Goal: Task Accomplishment & Management: Use online tool/utility

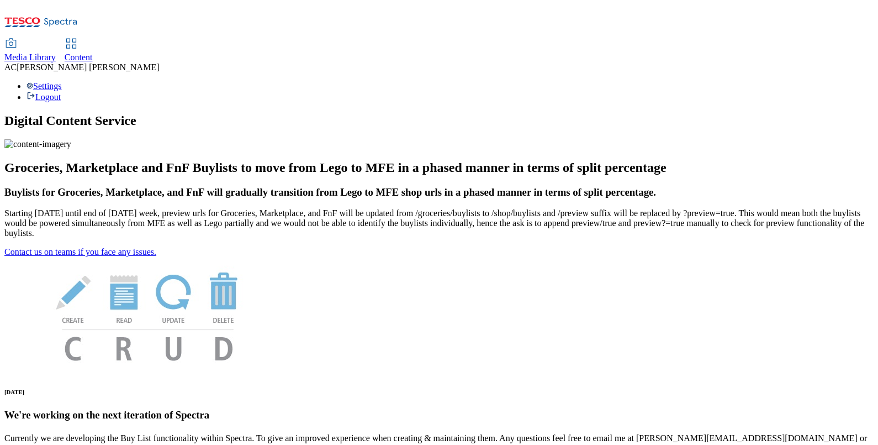
click at [93, 52] on span "Content" at bounding box center [79, 56] width 28 height 9
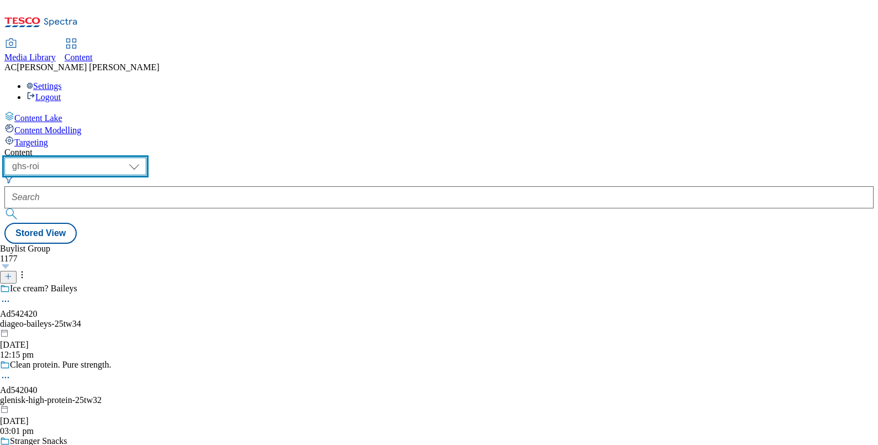
click at [146, 157] on select "ghs-roi ghs-uk" at bounding box center [75, 166] width 142 height 18
select select "ghs-uk"
click at [144, 157] on select "ghs-roi ghs-uk" at bounding box center [75, 166] width 142 height 18
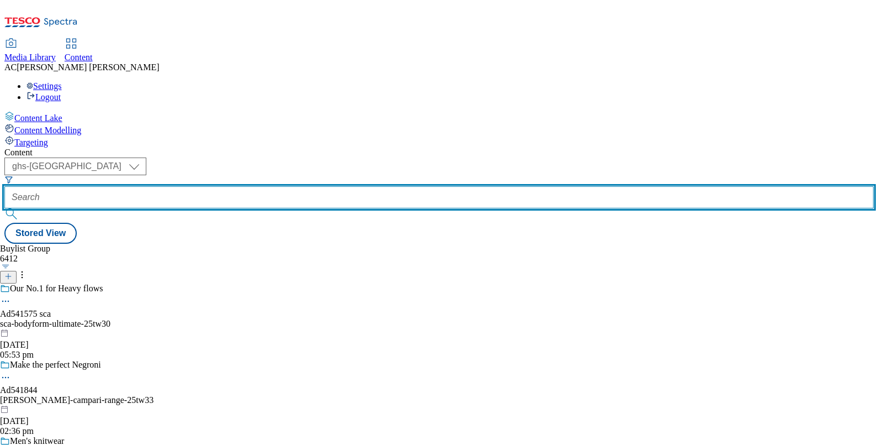
click at [261, 186] on input "text" at bounding box center [439, 197] width 870 height 22
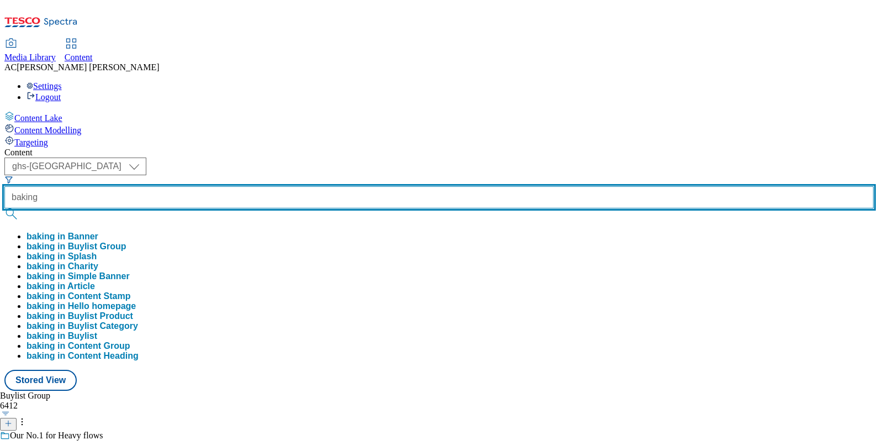
drag, startPoint x: 261, startPoint y: 91, endPoint x: 261, endPoint y: 113, distance: 22.1
click at [261, 186] on div "baking baking in Banner baking in Buylist Group baking in Splash baking in Char…" at bounding box center [439, 273] width 870 height 175
type input "baking"
click at [4, 208] on button "submit" at bounding box center [11, 213] width 15 height 11
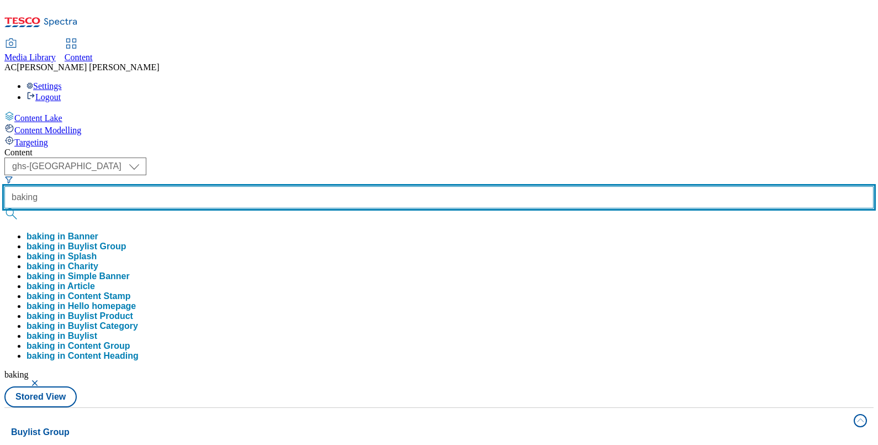
scroll to position [9, 0]
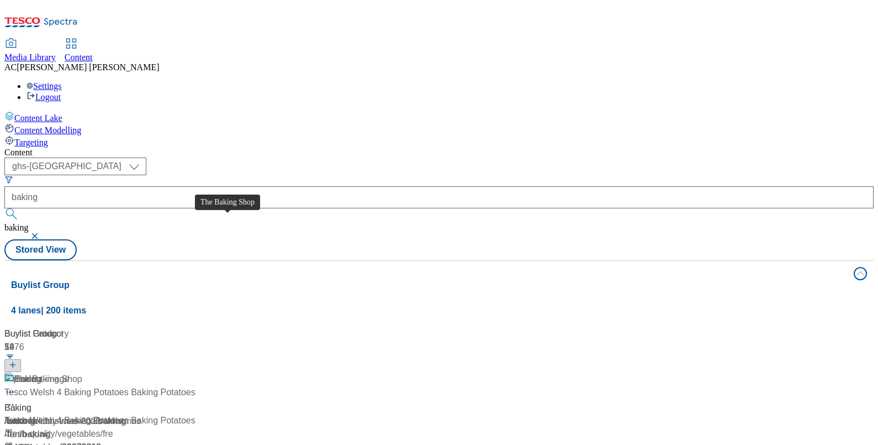
click at [82, 372] on span "The Baking Shop" at bounding box center [48, 379] width 68 height 14
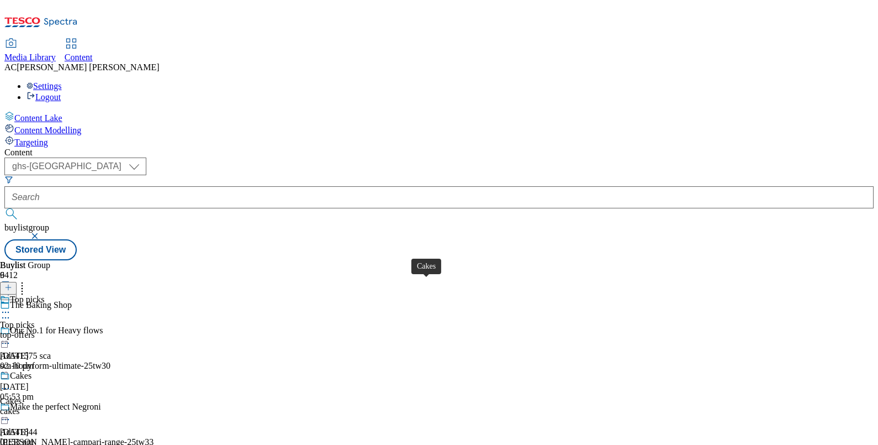
click at [31, 371] on div "Cakes" at bounding box center [21, 376] width 22 height 10
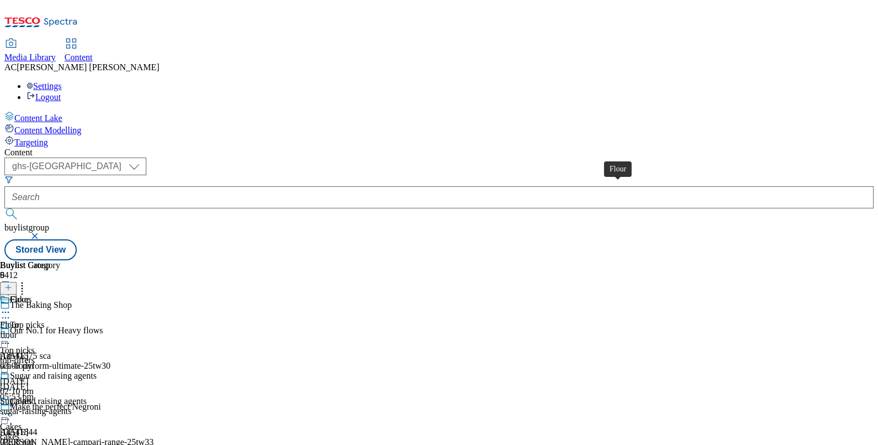
click at [19, 320] on div "Flour" at bounding box center [9, 325] width 19 height 10
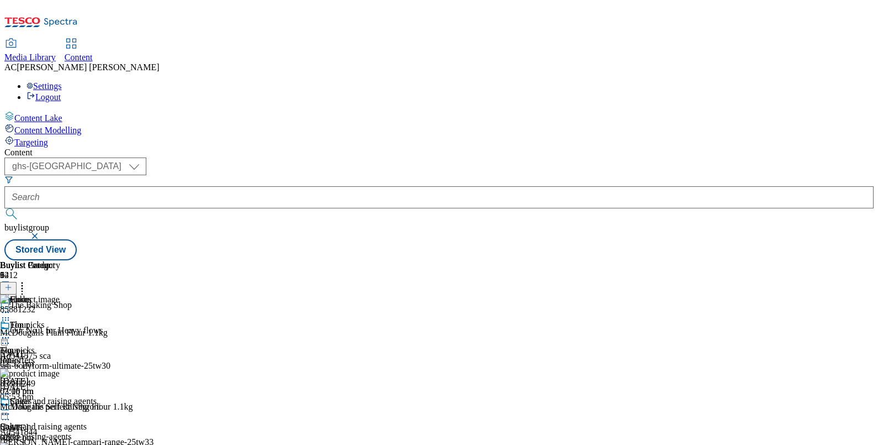
scroll to position [1041, 0]
click at [12, 283] on icon at bounding box center [8, 287] width 8 height 8
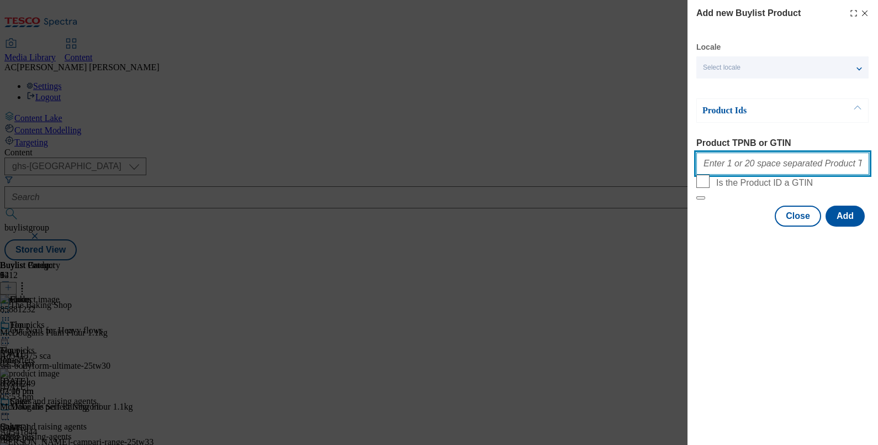
click at [778, 164] on input "Product TPNB or GTIN" at bounding box center [783, 163] width 173 height 22
paste input "50477753"
type input "50477753"
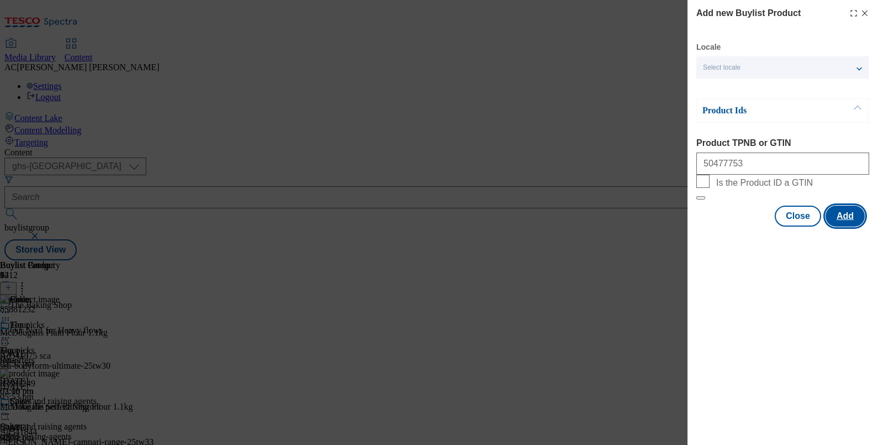
click at [847, 227] on button "Add" at bounding box center [845, 216] width 39 height 21
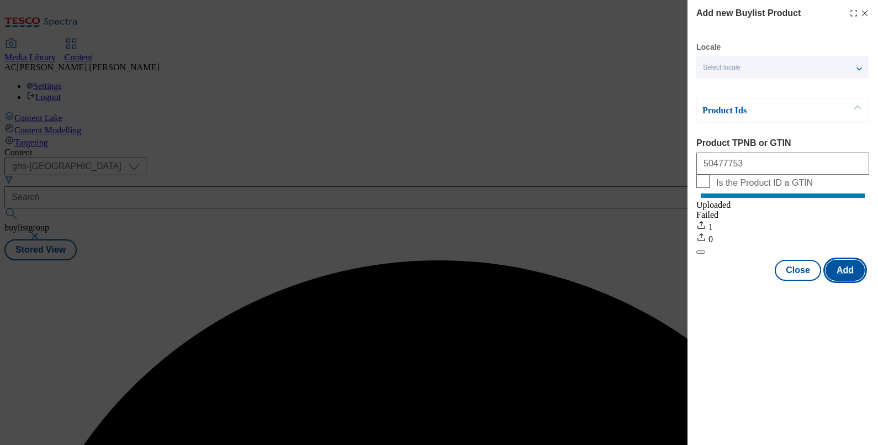
scroll to position [0, 0]
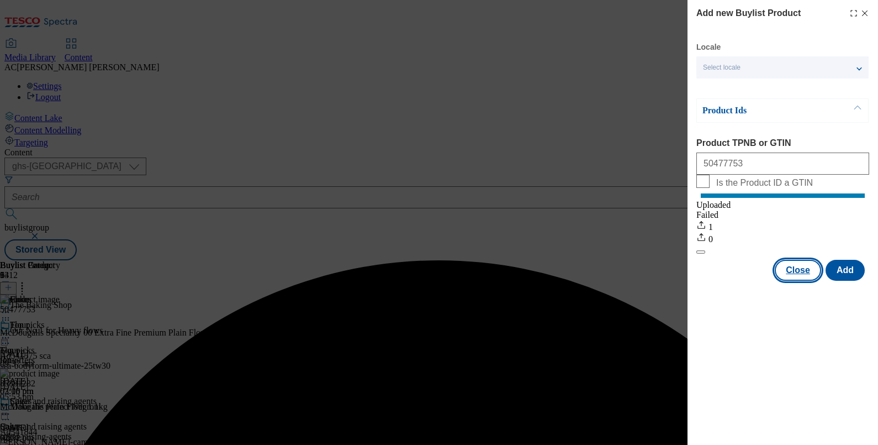
click at [798, 281] on button "Close" at bounding box center [798, 270] width 46 height 21
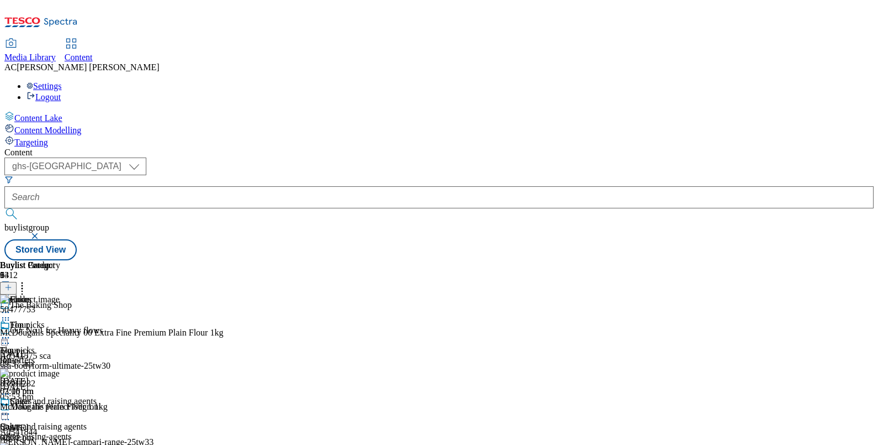
scroll to position [115, 0]
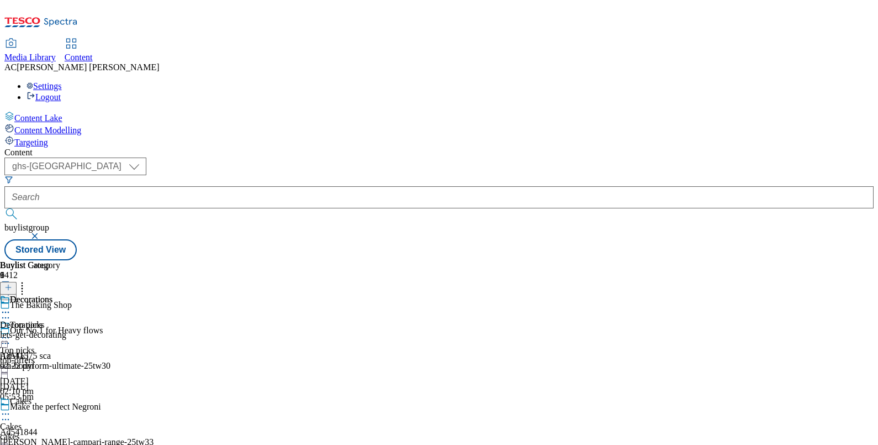
click at [66, 294] on div "Decorations" at bounding box center [33, 306] width 66 height 25
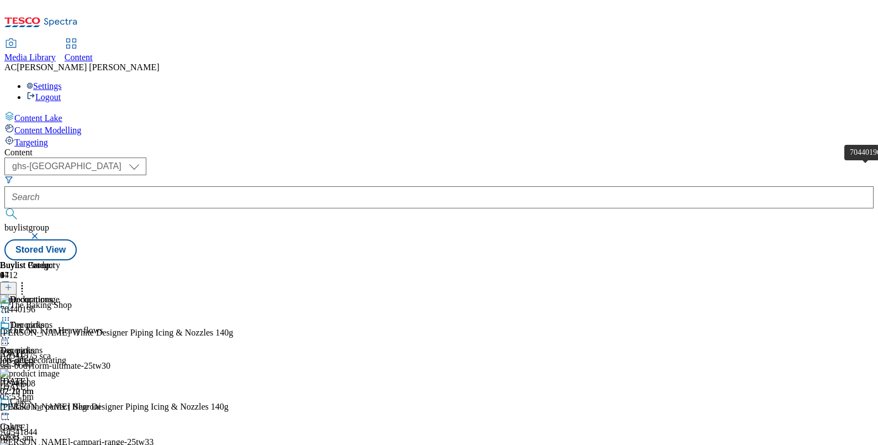
scroll to position [0, 102]
click at [12, 283] on icon at bounding box center [8, 287] width 8 height 8
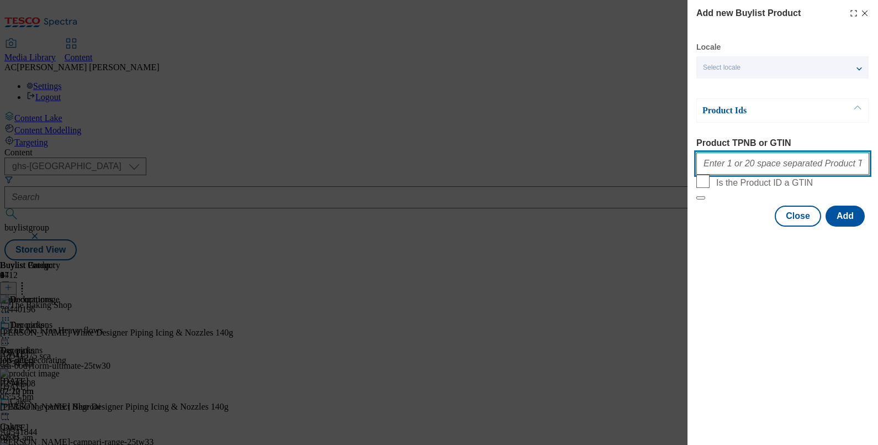
click at [729, 167] on input "Product TPNB or GTIN" at bounding box center [783, 163] width 173 height 22
paste input "86020980"
click at [760, 165] on input "86020980" at bounding box center [783, 163] width 173 height 22
paste input "93606087"
click at [809, 160] on input "86020980 93606087" at bounding box center [783, 163] width 173 height 22
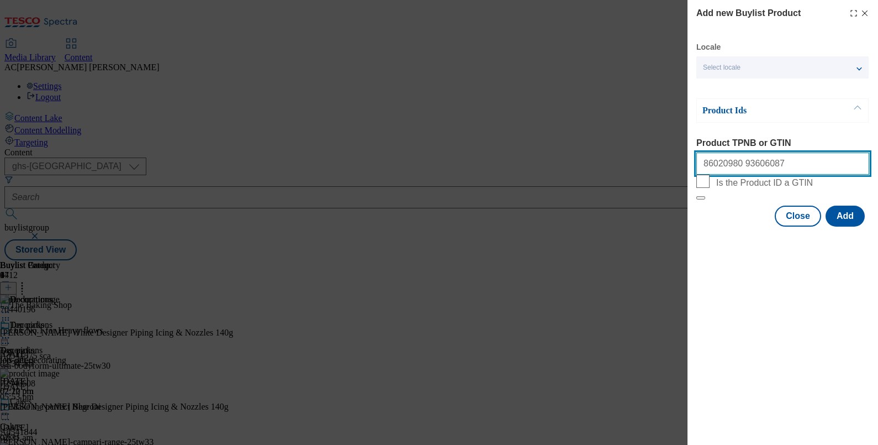
paste input "96630064"
type input "86020980 93606087 96630064"
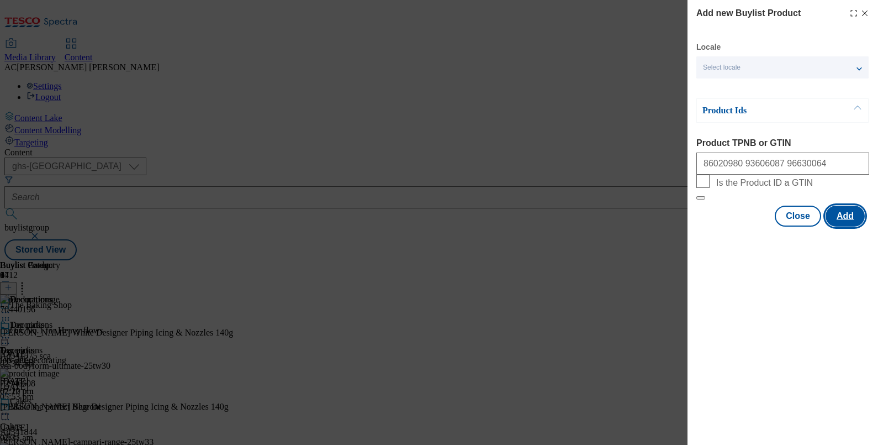
click at [846, 227] on button "Add" at bounding box center [845, 216] width 39 height 21
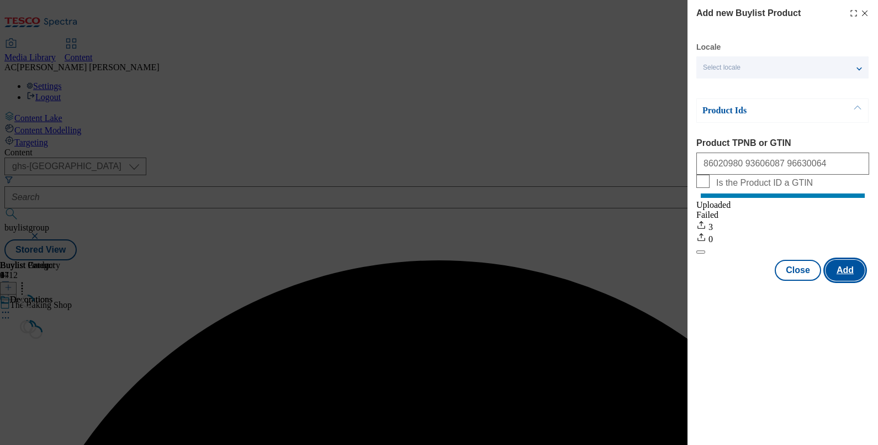
scroll to position [0, 0]
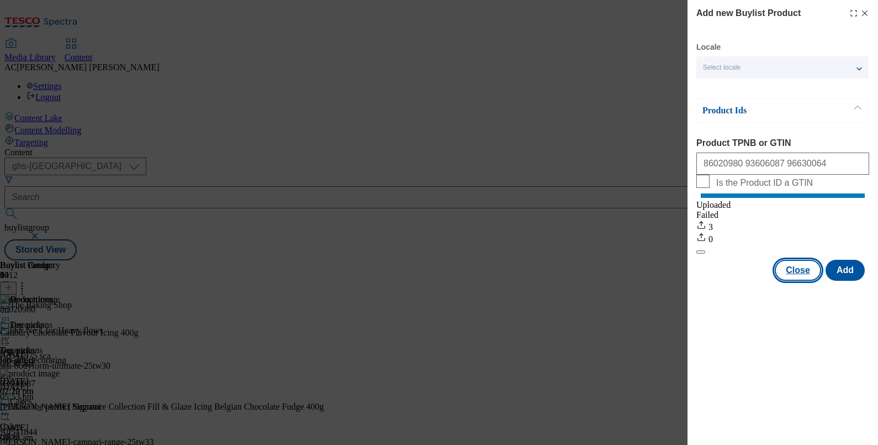
click at [794, 281] on button "Close" at bounding box center [798, 270] width 46 height 21
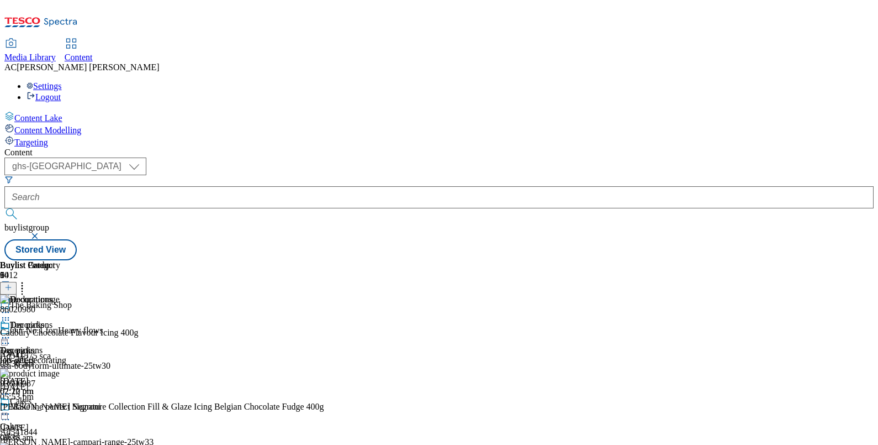
scroll to position [278, 0]
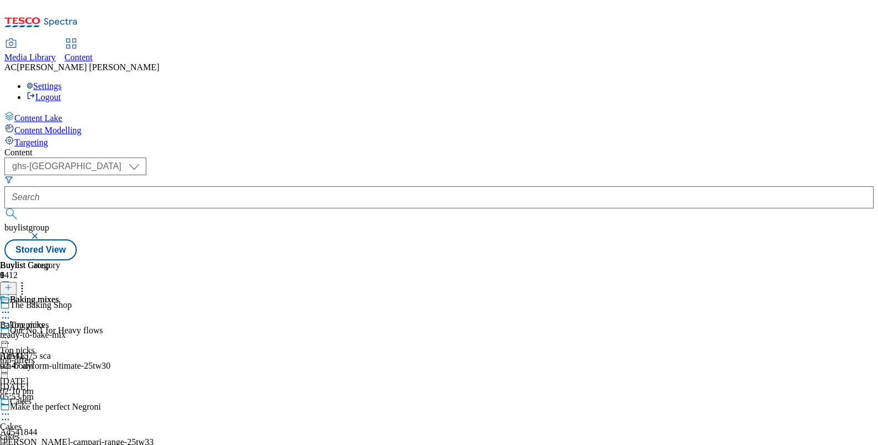
click at [66, 294] on div "Baking mixes" at bounding box center [33, 306] width 66 height 25
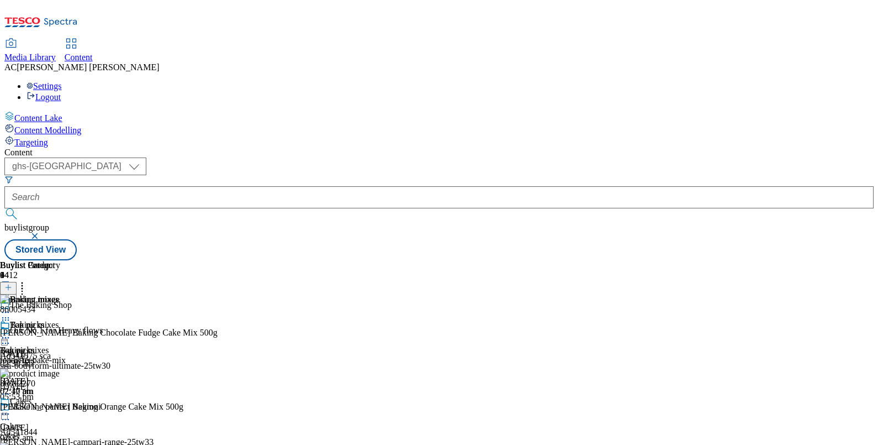
scroll to position [0, 102]
click at [12, 283] on icon at bounding box center [8, 287] width 8 height 8
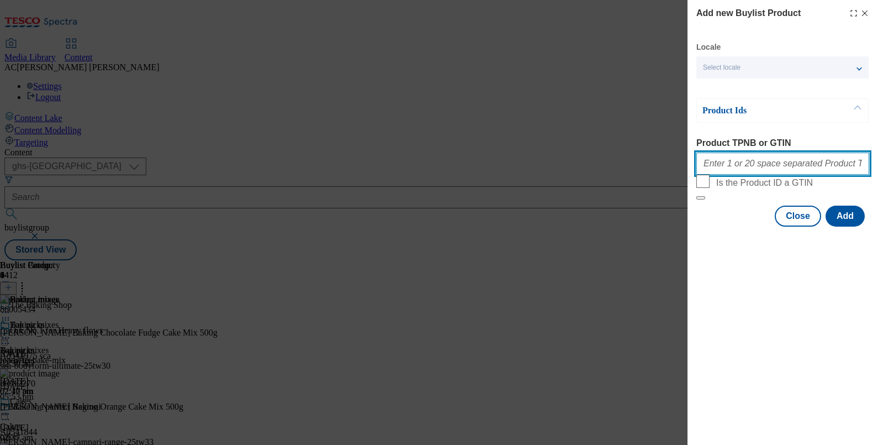
click at [739, 166] on input "Product TPNB or GTIN" at bounding box center [783, 163] width 173 height 22
paste input "85999957"
paste input "93540002"
paste input "93219500"
paste input "93548420"
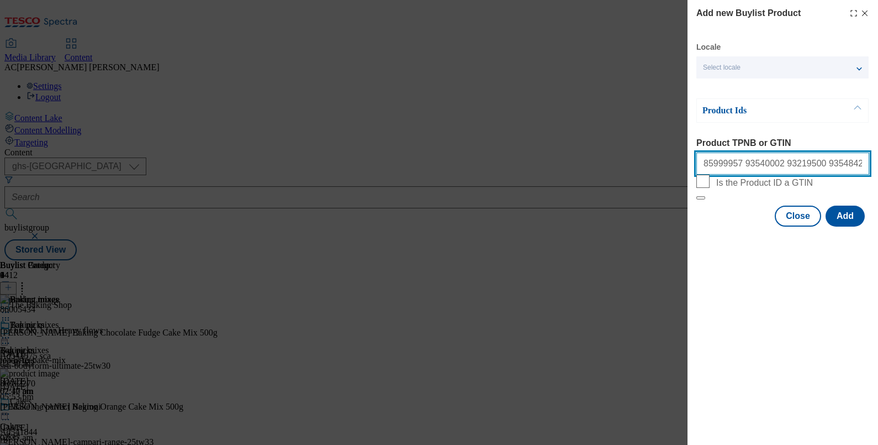
paste input "96635525"
paste input "93883788"
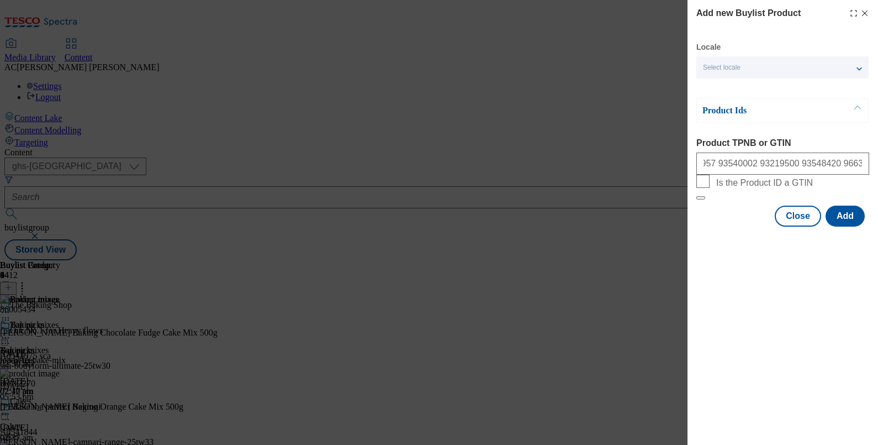
scroll to position [0, 0]
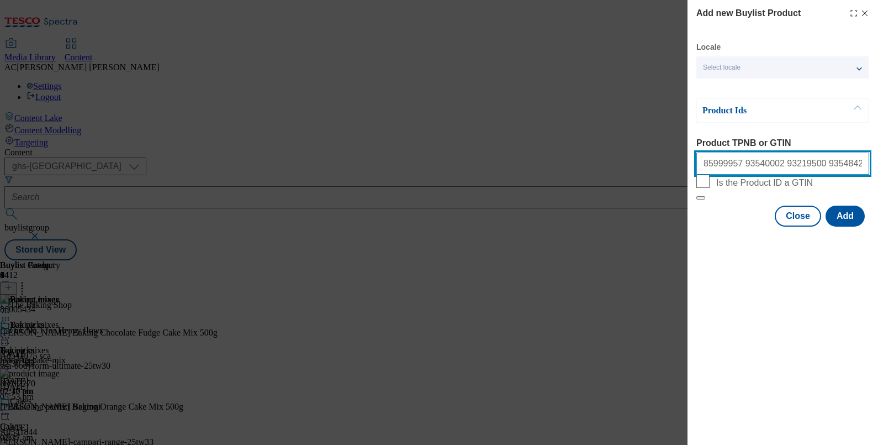
paste input "96181744"
paste input "93769170"
paste input "96176152"
type input "85999957 93540002 93219500 93548420 96635525 93883788 96181744 93769170 96176152"
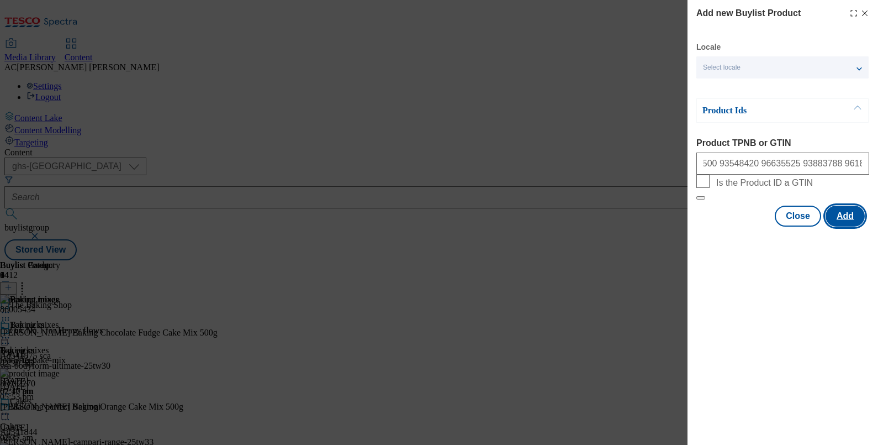
click at [841, 227] on button "Add" at bounding box center [845, 216] width 39 height 21
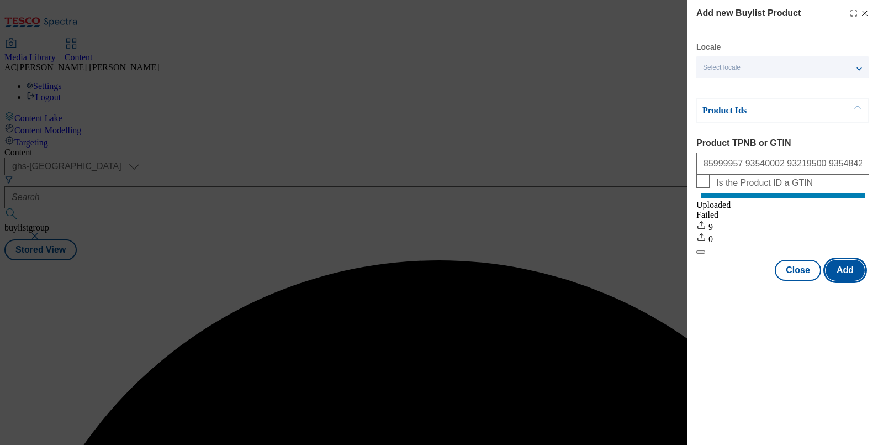
scroll to position [0, 0]
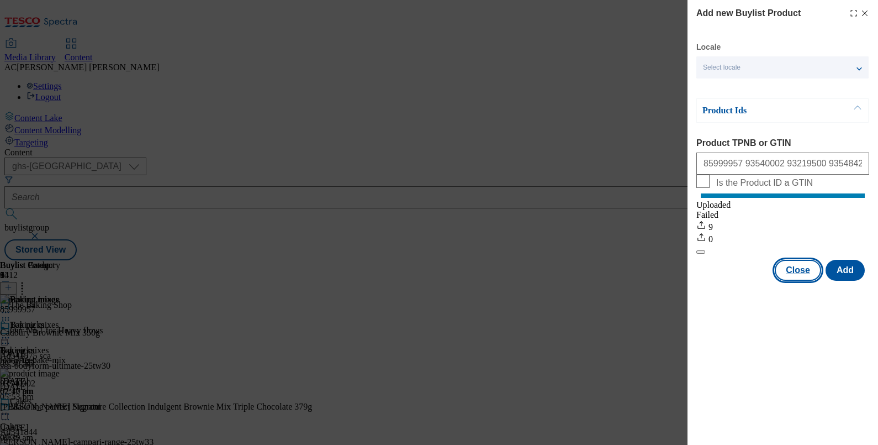
click at [794, 279] on button "Close" at bounding box center [798, 270] width 46 height 21
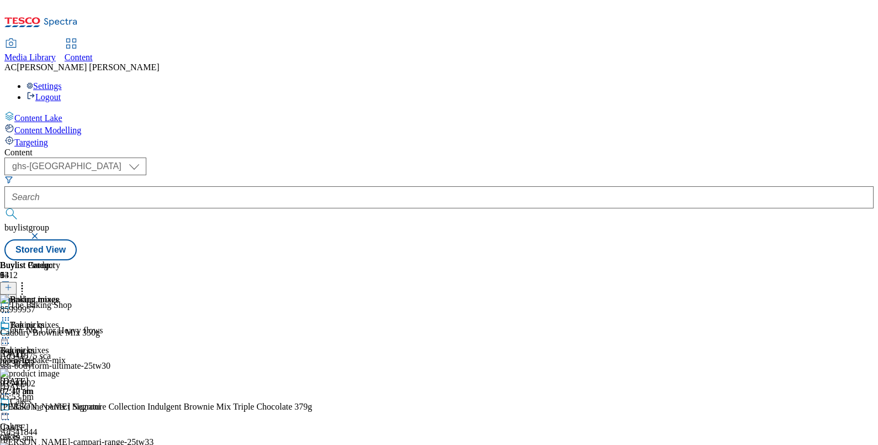
scroll to position [597, 0]
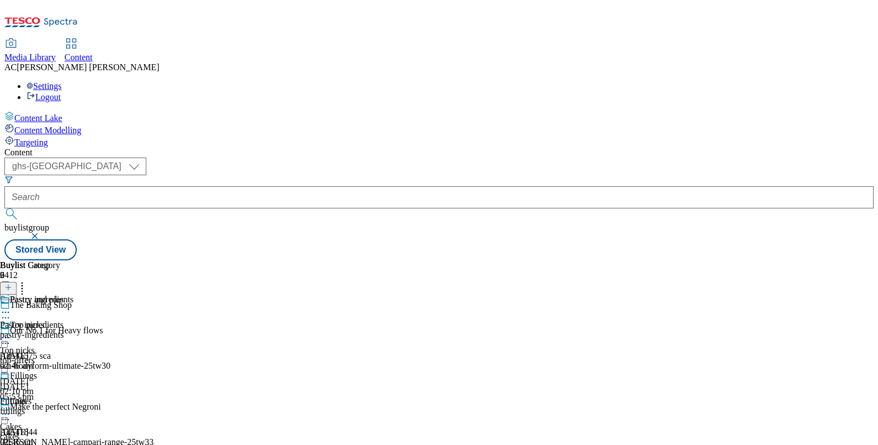
click at [73, 330] on div "pastry-ingredients" at bounding box center [36, 335] width 73 height 10
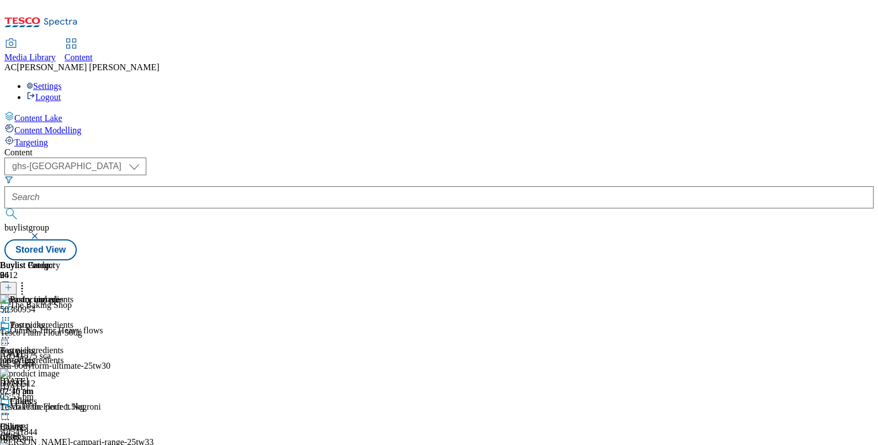
scroll to position [0, 102]
click at [12, 283] on icon at bounding box center [8, 287] width 8 height 8
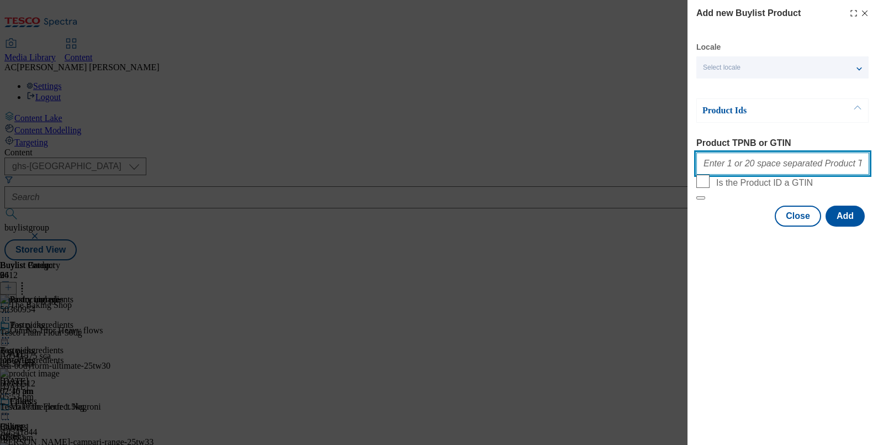
click at [762, 164] on input "Product TPNB or GTIN" at bounding box center [783, 163] width 173 height 22
paste input "91379663"
type input "91379663"
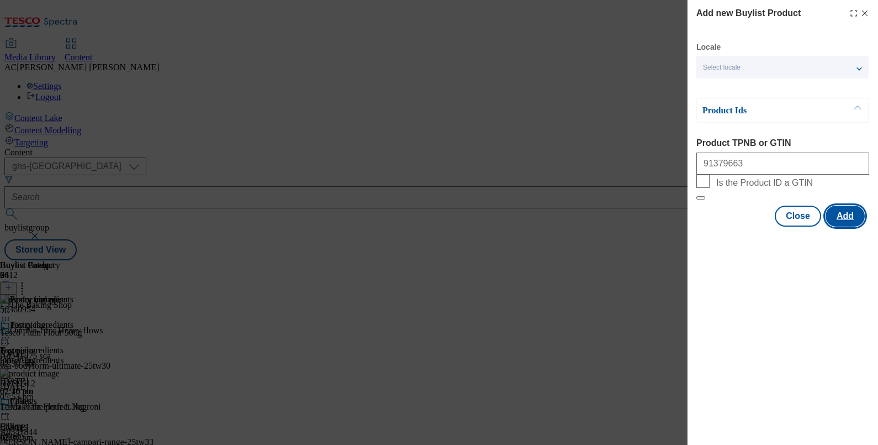
click at [847, 227] on button "Add" at bounding box center [845, 216] width 39 height 21
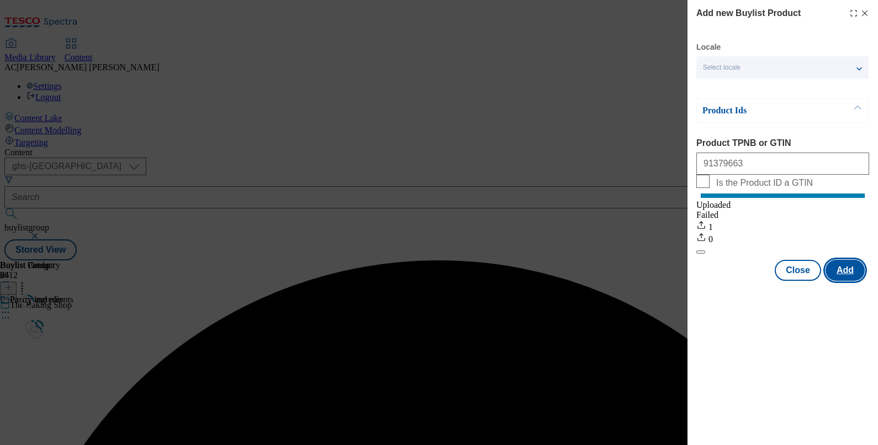
scroll to position [0, 0]
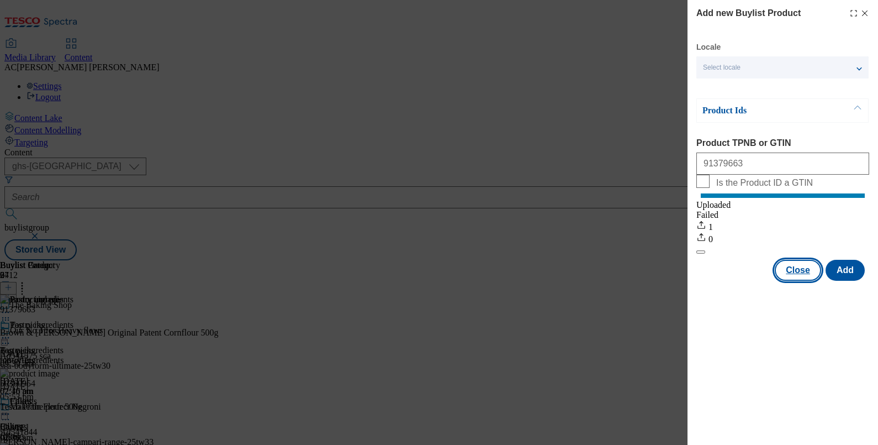
click at [805, 276] on button "Close" at bounding box center [798, 270] width 46 height 21
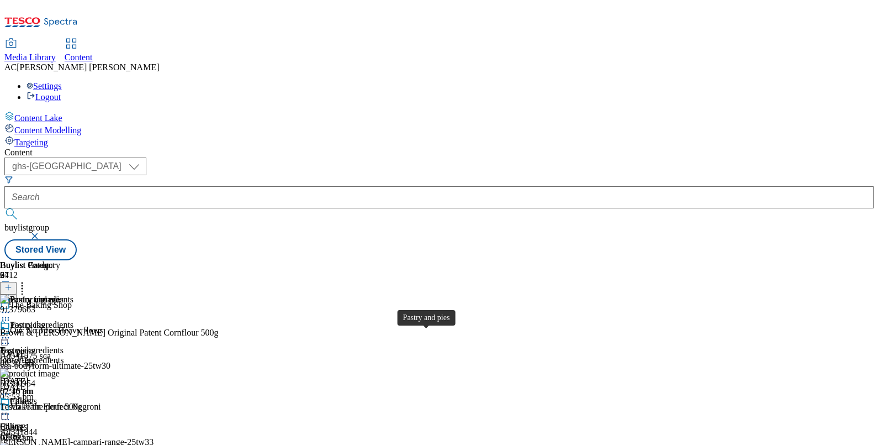
scroll to position [677, 0]
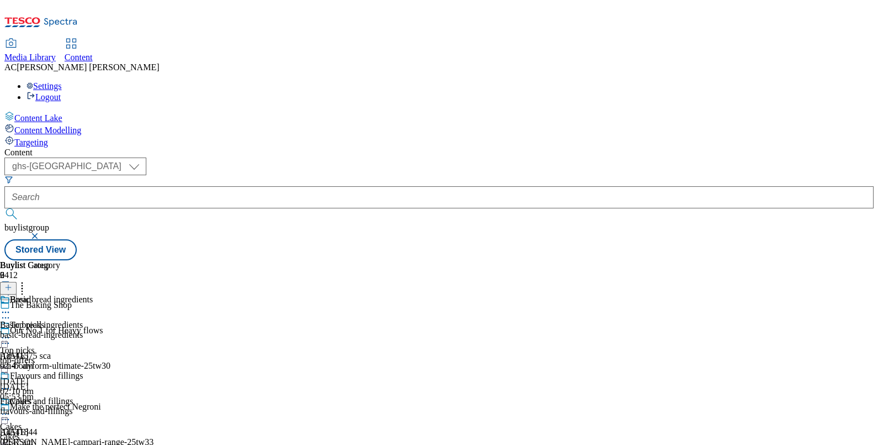
click at [93, 294] on div "Basic bread ingredients Basic bread ingredients basic-bread-ingredients 17 Jul …" at bounding box center [46, 332] width 93 height 76
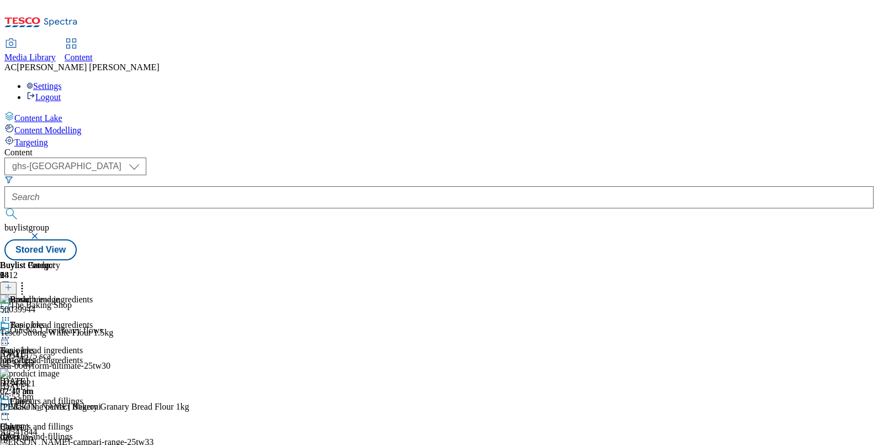
scroll to position [0, 102]
click at [11, 287] on line at bounding box center [9, 287] width 6 height 0
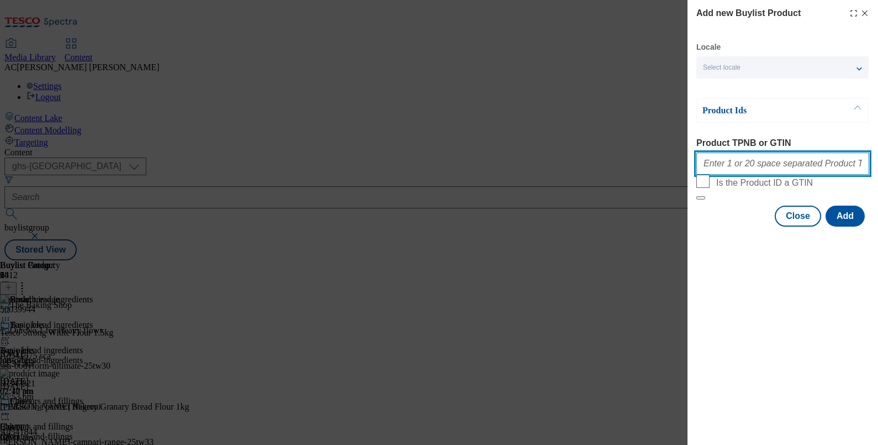
click at [729, 166] on input "Product TPNB or GTIN" at bounding box center [783, 163] width 173 height 22
paste input "93485729"
paste input "93100149"
type input "93485729 93100149"
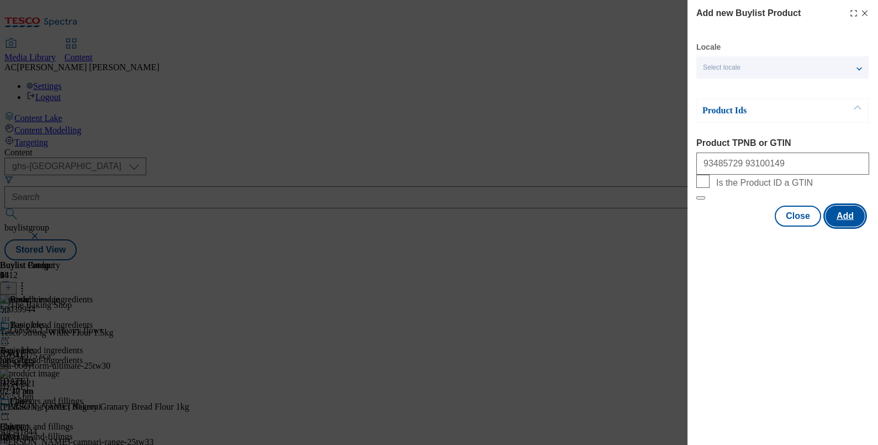
click at [851, 227] on button "Add" at bounding box center [845, 216] width 39 height 21
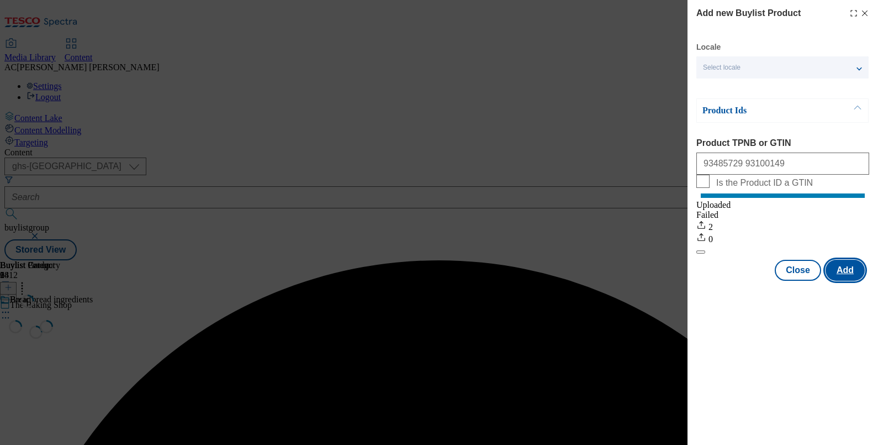
scroll to position [0, 0]
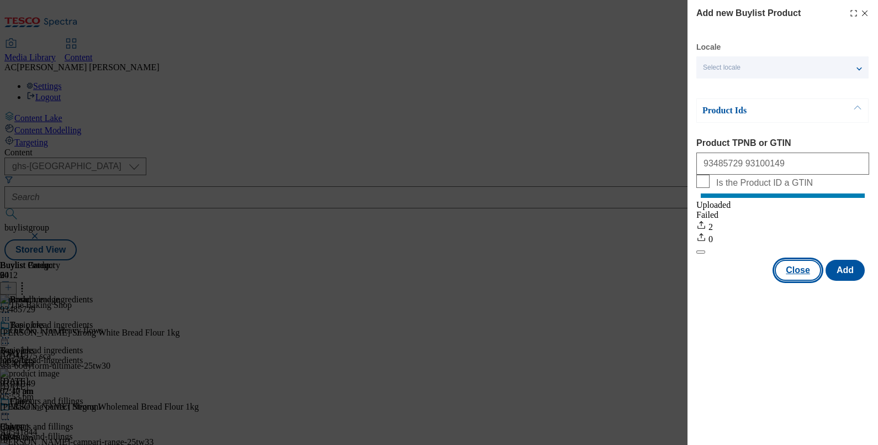
click at [792, 279] on button "Close" at bounding box center [798, 270] width 46 height 21
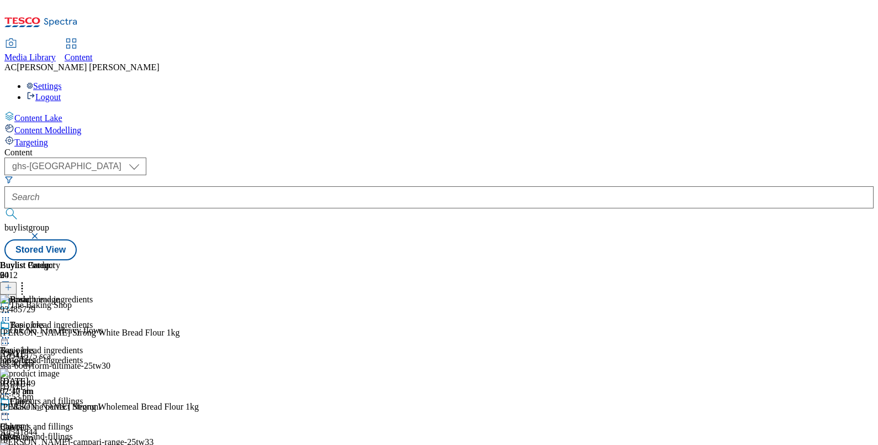
click at [11, 332] on icon at bounding box center [5, 337] width 11 height 11
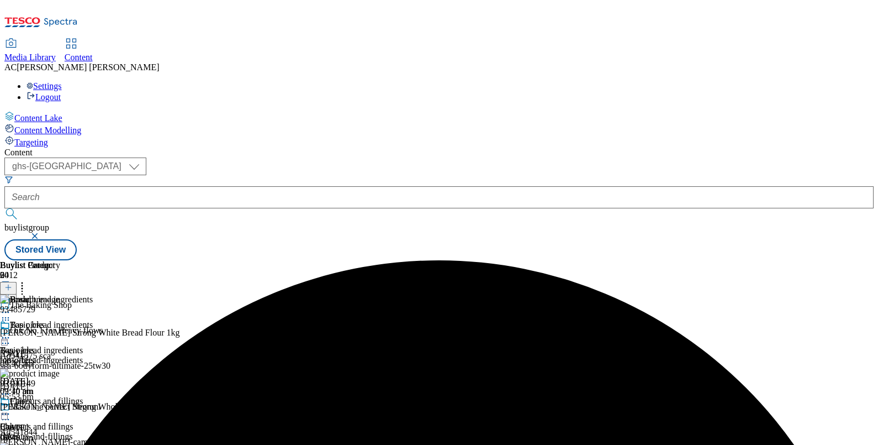
click at [11, 332] on icon at bounding box center [5, 337] width 11 height 11
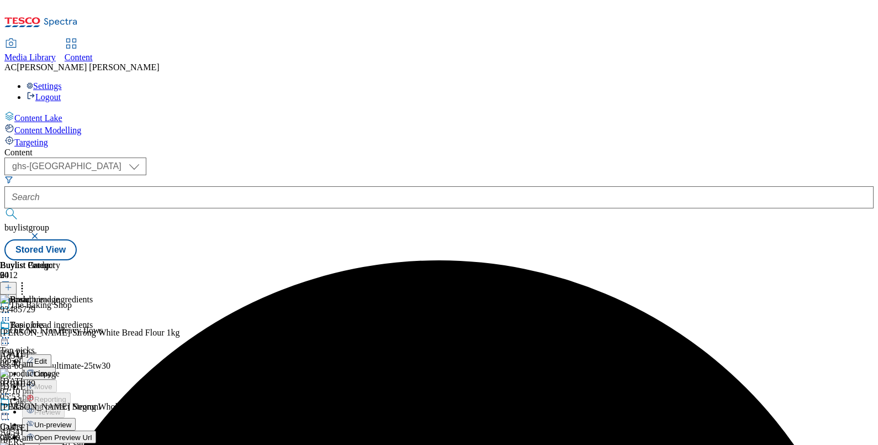
click at [71, 420] on span "Un-preview" at bounding box center [52, 424] width 37 height 8
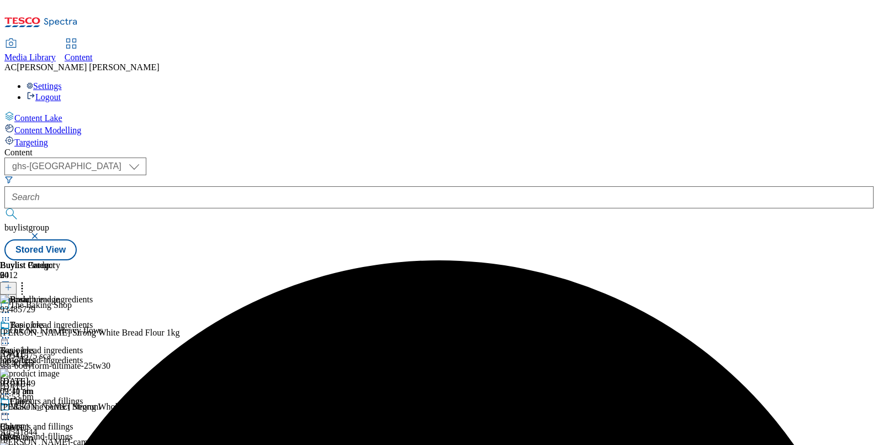
click at [11, 332] on icon at bounding box center [5, 337] width 11 height 11
click at [65, 405] on button "Preview" at bounding box center [43, 411] width 43 height 13
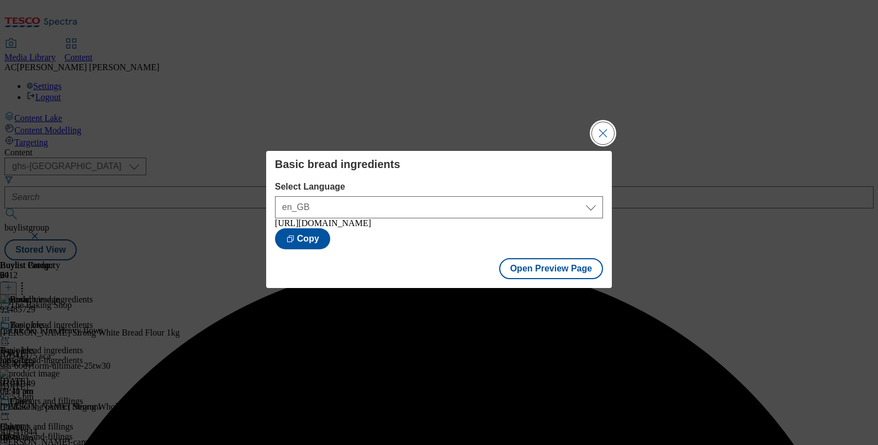
click at [604, 129] on button "Close Modal" at bounding box center [603, 133] width 22 height 22
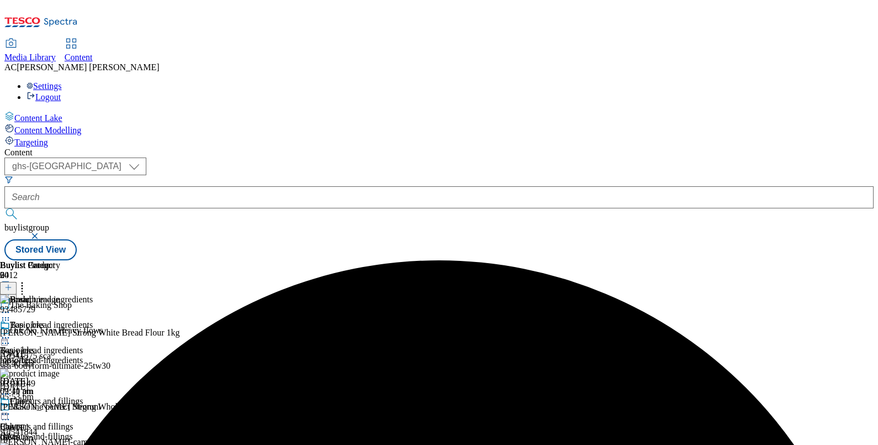
click at [11, 332] on icon at bounding box center [5, 337] width 11 height 11
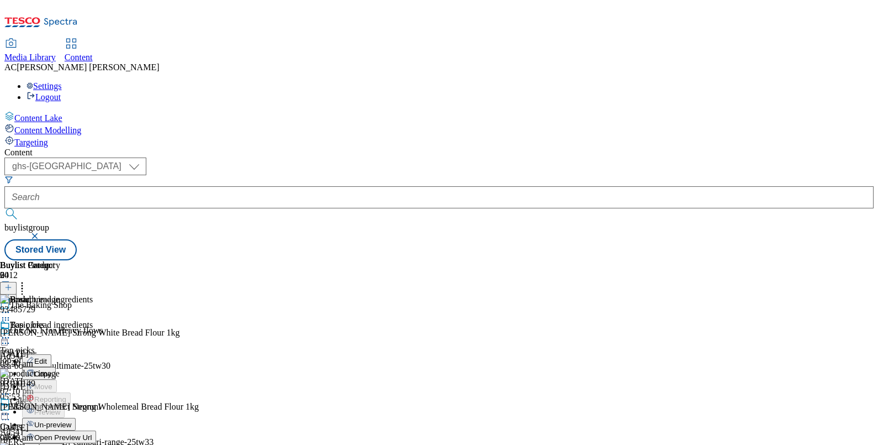
click at [63, 443] on button "Publish" at bounding box center [42, 449] width 41 height 13
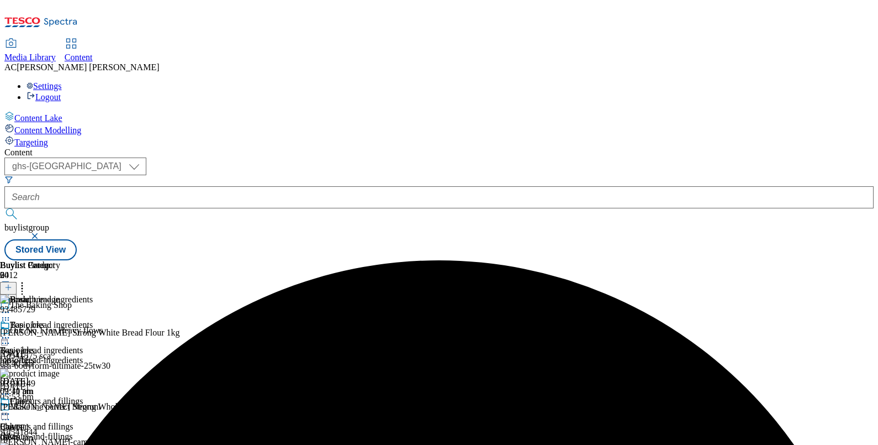
scroll to position [106, 0]
click at [83, 431] on div "cakes" at bounding box center [41, 436] width 83 height 10
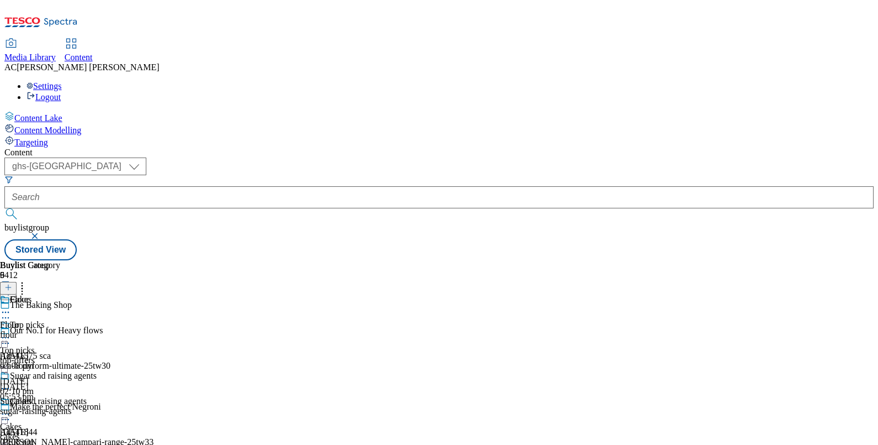
click at [107, 294] on div "Flour Flour flour 29 Jul 2024 03:08 pm" at bounding box center [53, 332] width 107 height 76
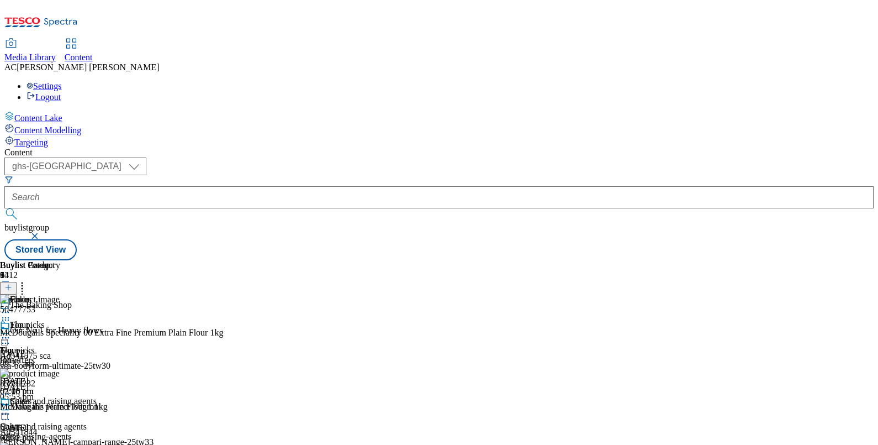
scroll to position [0, 89]
click at [11, 332] on icon at bounding box center [5, 337] width 11 height 11
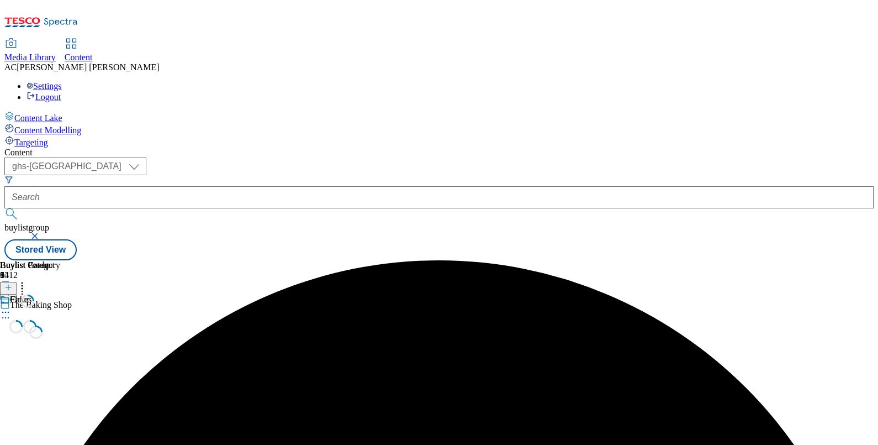
scroll to position [0, 0]
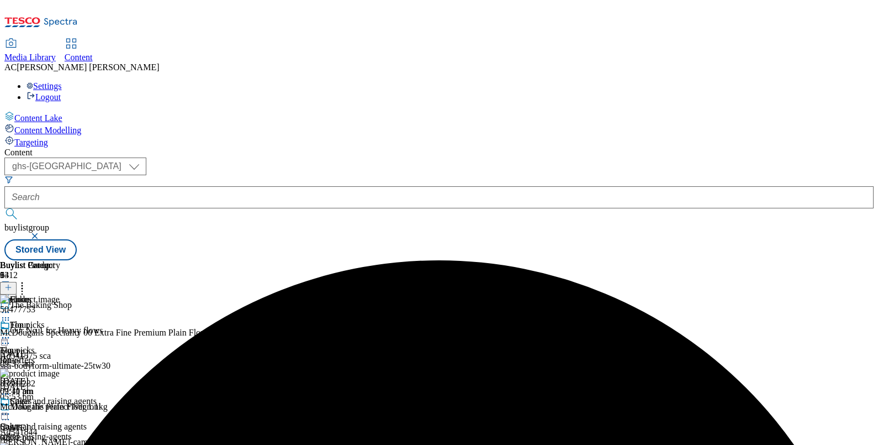
click at [11, 332] on icon at bounding box center [5, 337] width 11 height 11
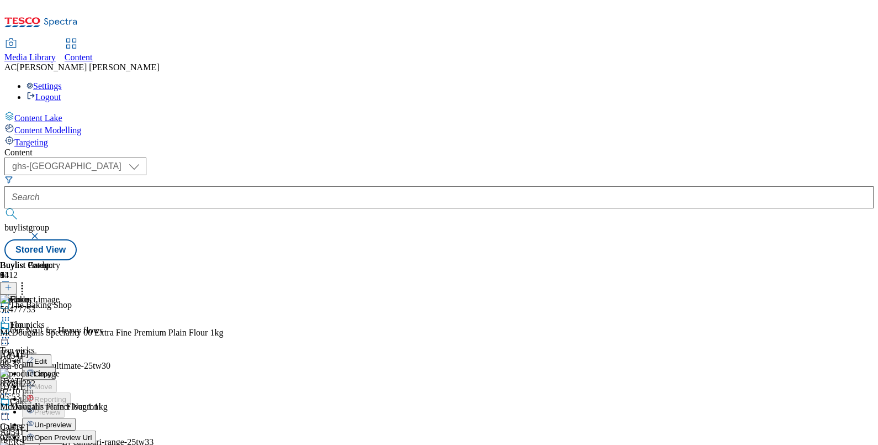
click at [71, 420] on span "Un-preview" at bounding box center [52, 424] width 37 height 8
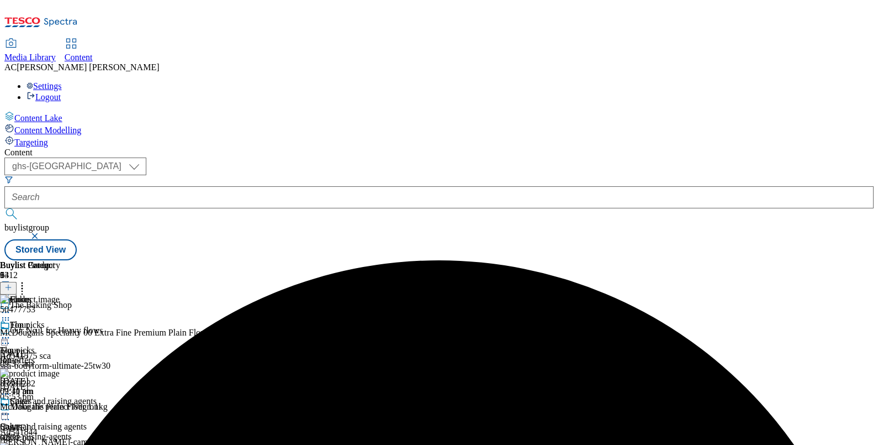
click at [11, 332] on icon at bounding box center [5, 337] width 11 height 11
click at [60, 408] on span "Preview" at bounding box center [47, 412] width 26 height 8
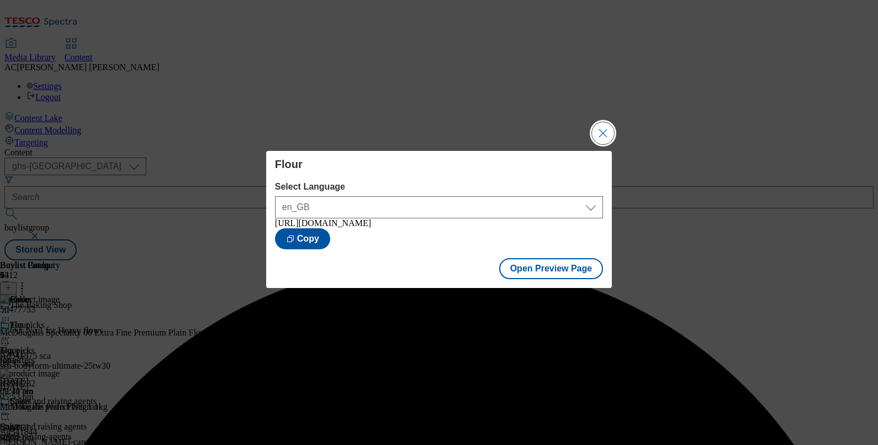
click at [601, 129] on button "Close Modal" at bounding box center [603, 133] width 22 height 22
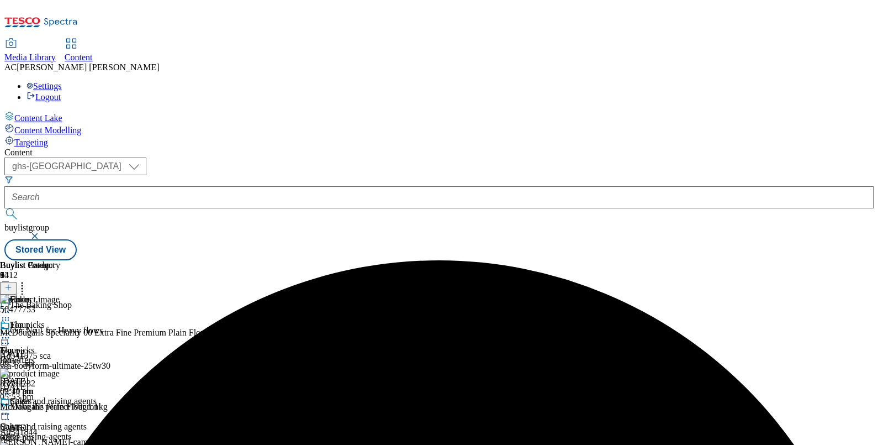
click at [11, 332] on icon at bounding box center [5, 337] width 11 height 11
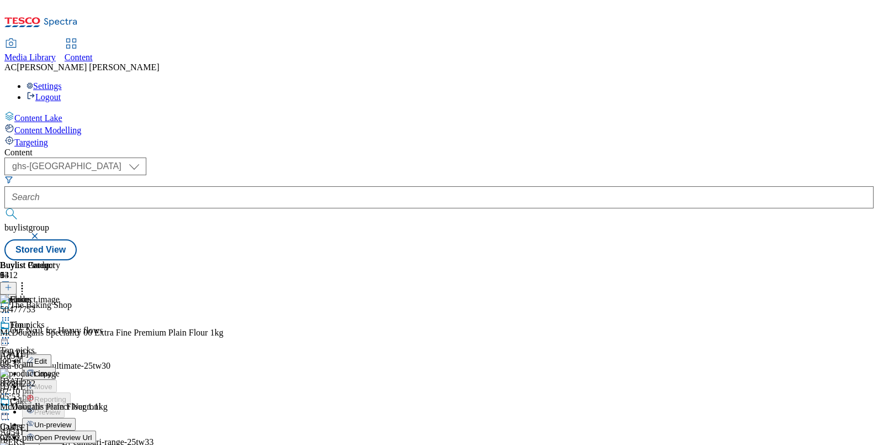
click at [59, 444] on span "Publish" at bounding box center [46, 450] width 24 height 8
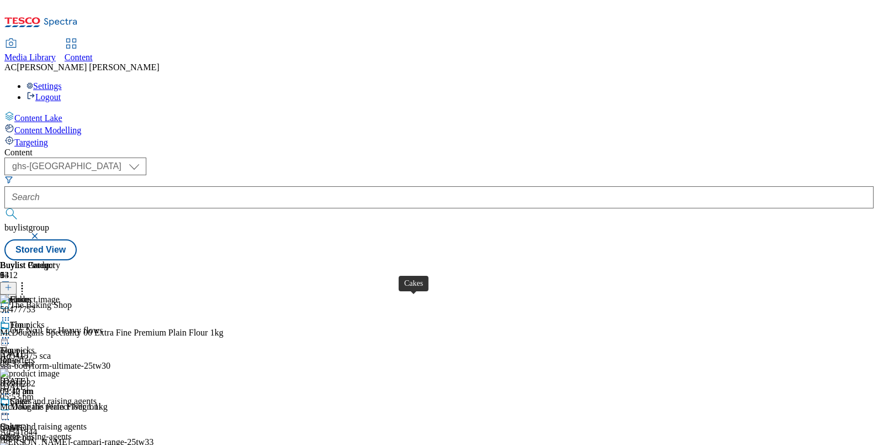
scroll to position [95, 0]
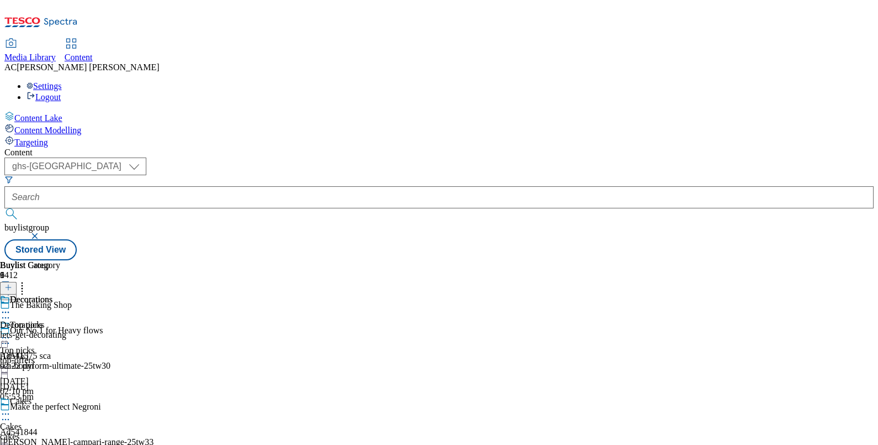
click at [11, 307] on icon at bounding box center [5, 312] width 11 height 11
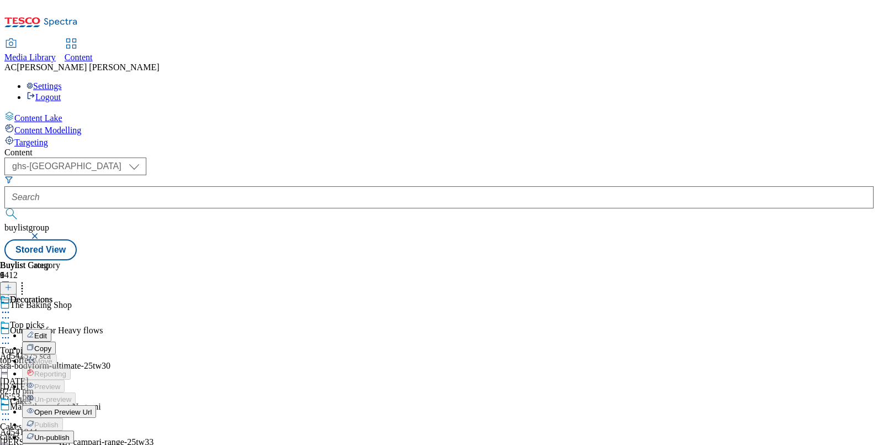
click at [70, 433] on span "Un-publish" at bounding box center [51, 437] width 35 height 8
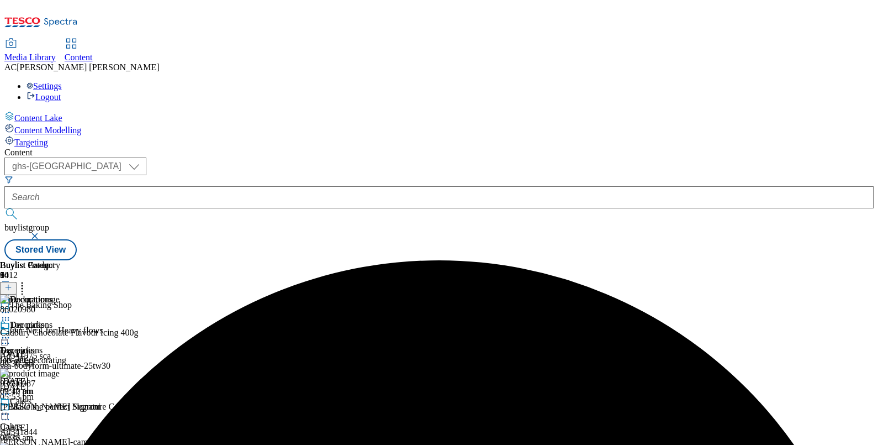
click at [66, 332] on div at bounding box center [33, 338] width 66 height 13
click at [71, 420] on span "Un-preview" at bounding box center [52, 424] width 37 height 8
click at [11, 332] on icon at bounding box center [5, 337] width 11 height 11
click at [60, 408] on span "Preview" at bounding box center [47, 412] width 26 height 8
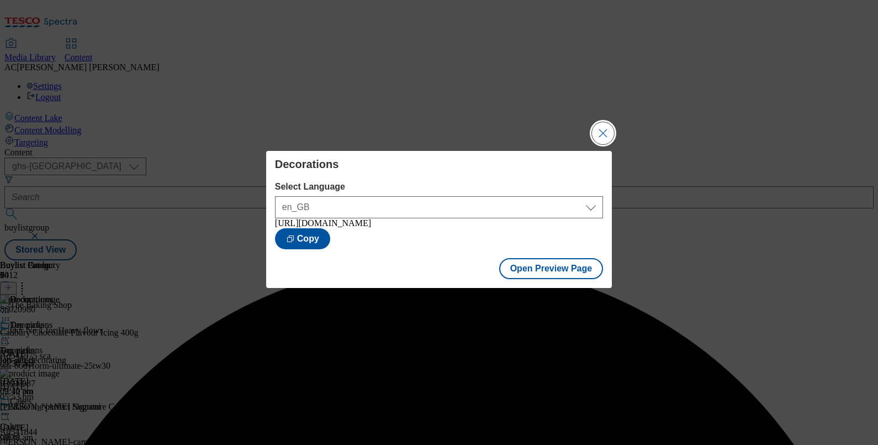
click at [599, 129] on button "Close Modal" at bounding box center [603, 133] width 22 height 22
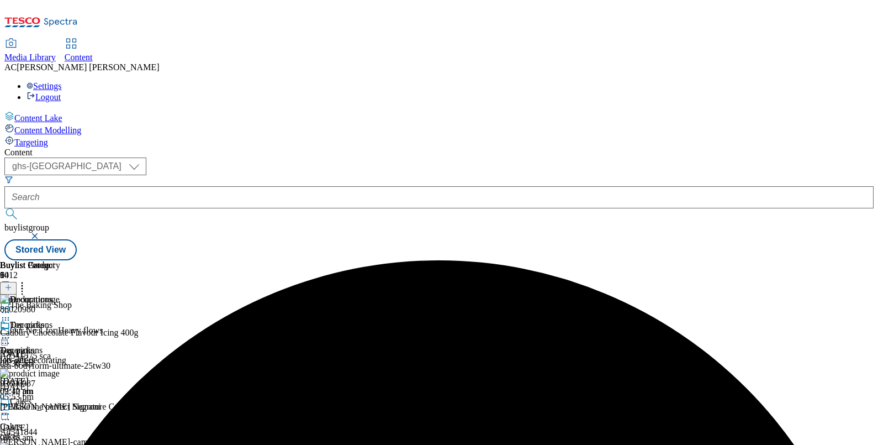
click at [11, 332] on icon at bounding box center [5, 337] width 11 height 11
click at [59, 444] on span "Publish" at bounding box center [46, 450] width 24 height 8
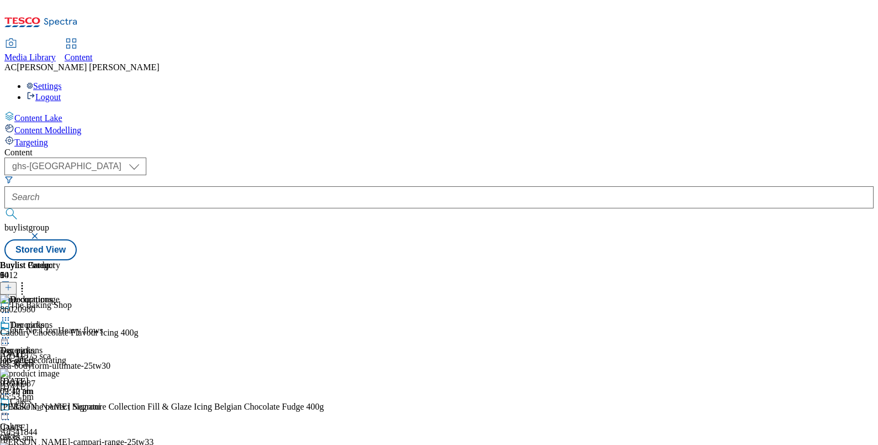
scroll to position [287, 0]
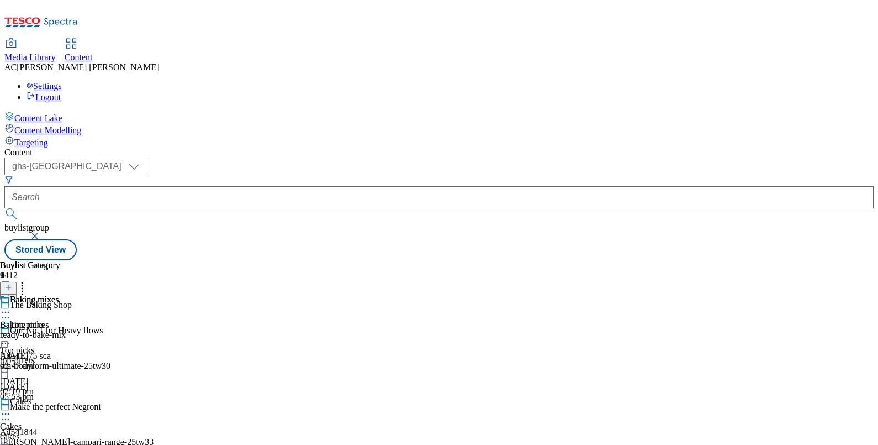
click at [11, 307] on icon at bounding box center [5, 312] width 11 height 11
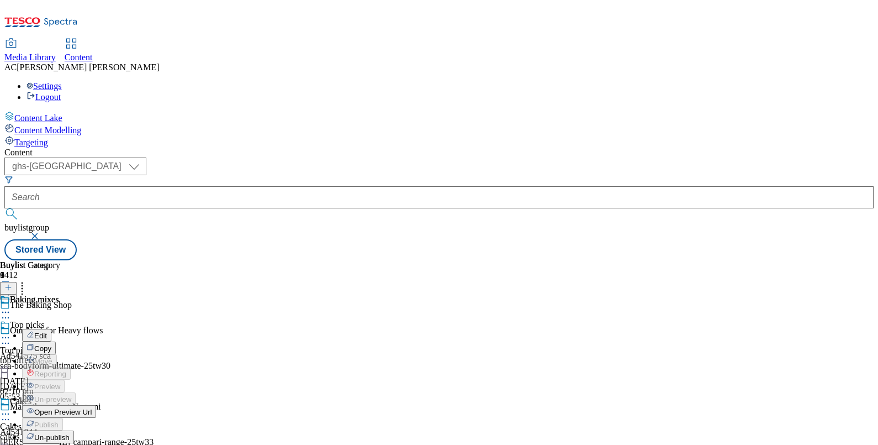
click at [70, 433] on span "Un-publish" at bounding box center [51, 437] width 35 height 8
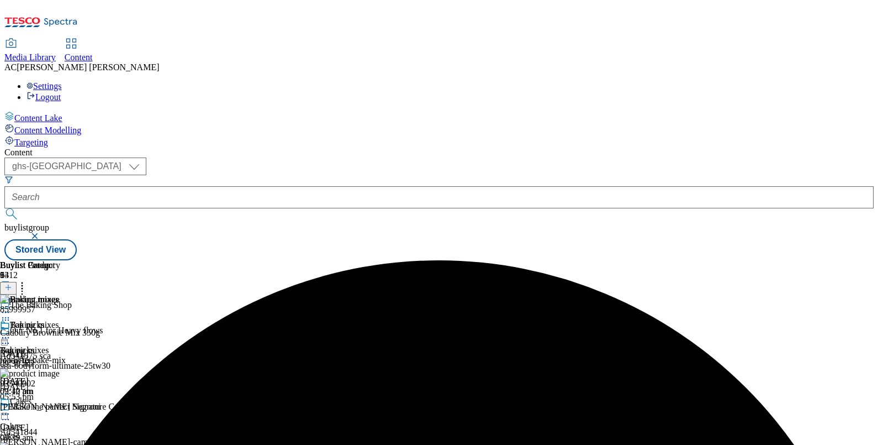
click at [11, 332] on icon at bounding box center [5, 337] width 11 height 11
click at [71, 420] on span "Un-preview" at bounding box center [52, 424] width 37 height 8
click at [11, 332] on icon at bounding box center [5, 337] width 11 height 11
click at [76, 405] on li "Preview" at bounding box center [49, 411] width 54 height 13
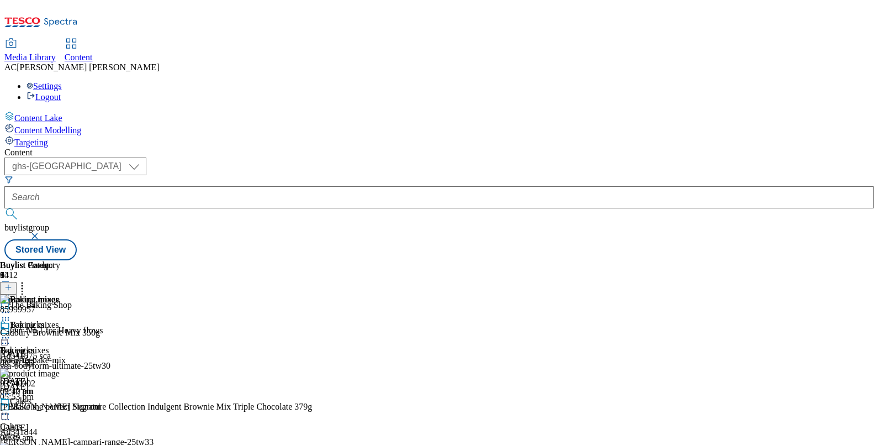
click at [66, 332] on div at bounding box center [33, 338] width 66 height 13
click at [60, 408] on span "Preview" at bounding box center [47, 412] width 26 height 8
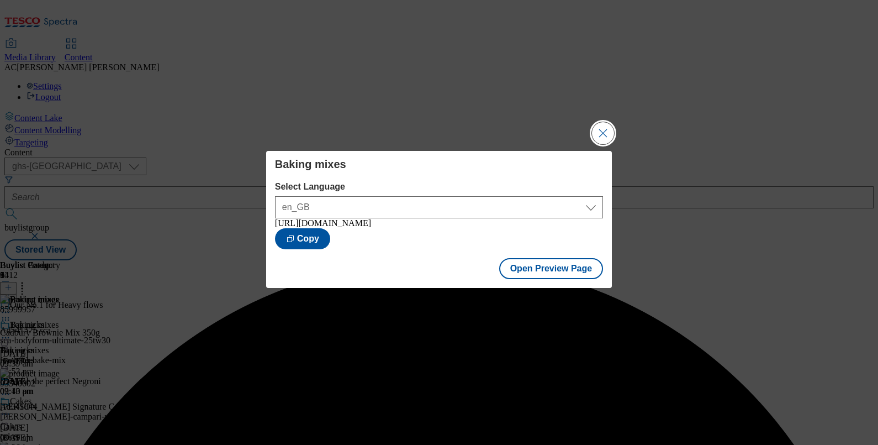
click at [599, 127] on button "Close Modal" at bounding box center [603, 133] width 22 height 22
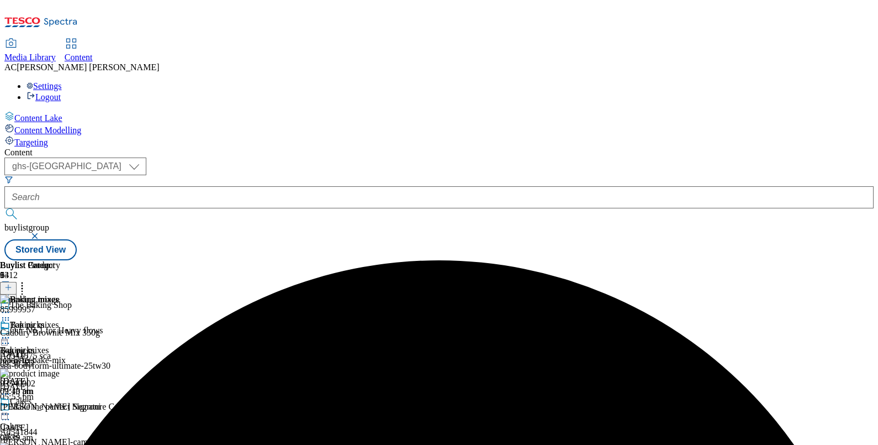
click at [11, 332] on icon at bounding box center [5, 337] width 11 height 11
click at [59, 444] on span "Publish" at bounding box center [46, 450] width 24 height 8
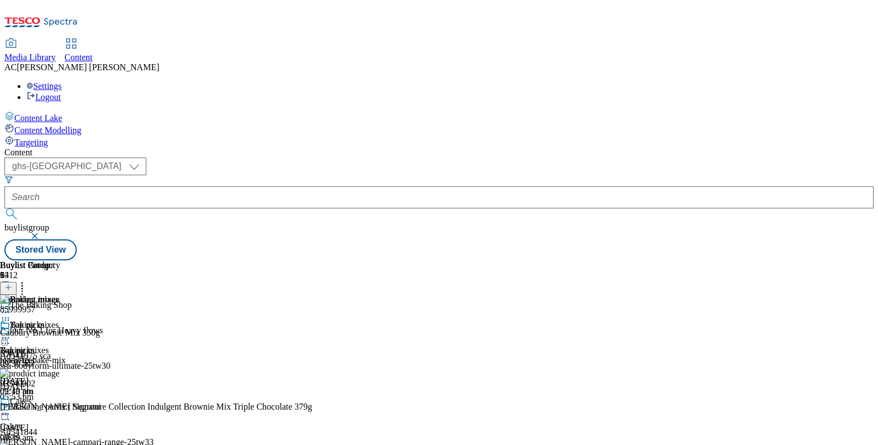
scroll to position [512, 0]
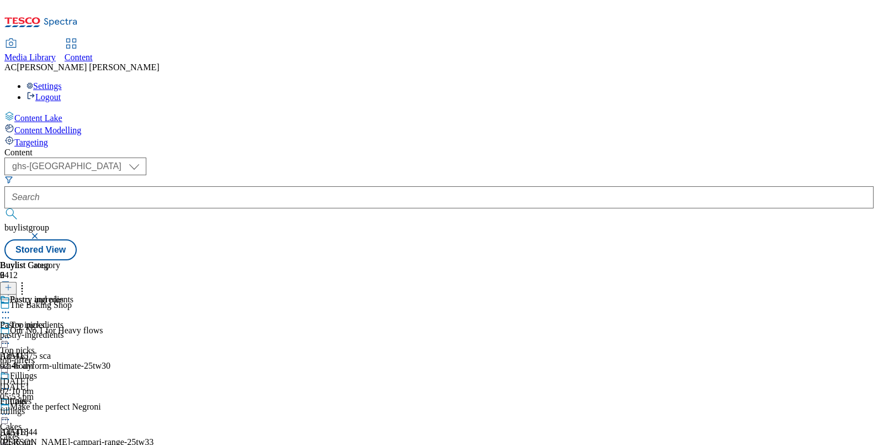
click at [7, 312] on circle at bounding box center [6, 313] width 2 height 2
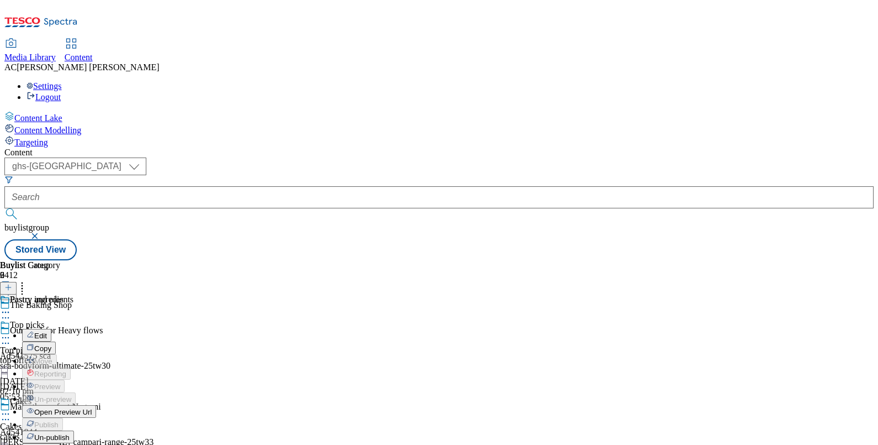
click at [70, 433] on span "Un-publish" at bounding box center [51, 437] width 35 height 8
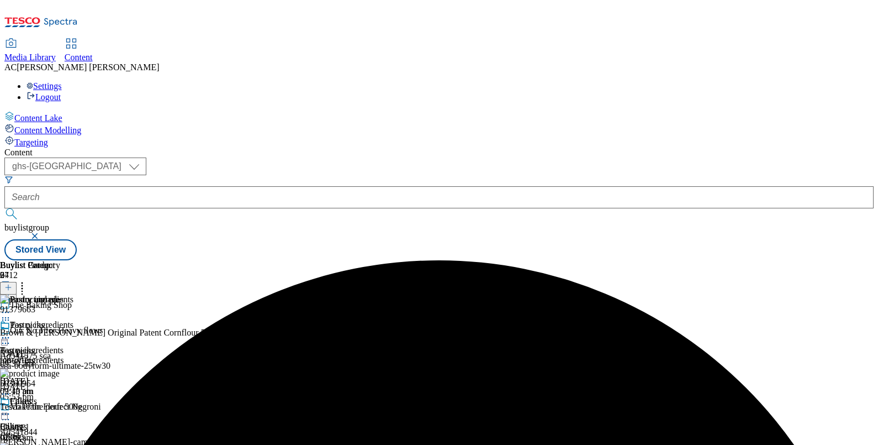
click at [73, 320] on div "Pastry ingredients Pastry ingredients pastry-ingredients 2 Oct 2025 09:43 am" at bounding box center [36, 358] width 73 height 76
click at [11, 332] on icon at bounding box center [5, 337] width 11 height 11
click at [76, 418] on button "Un-preview" at bounding box center [49, 424] width 54 height 13
click at [11, 332] on icon at bounding box center [5, 337] width 11 height 11
click at [60, 408] on span "Preview" at bounding box center [47, 412] width 26 height 8
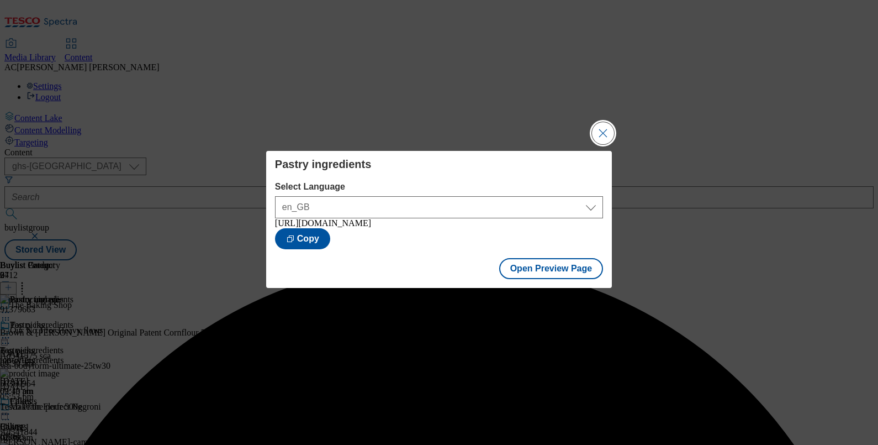
click at [597, 133] on button "Close Modal" at bounding box center [603, 133] width 22 height 22
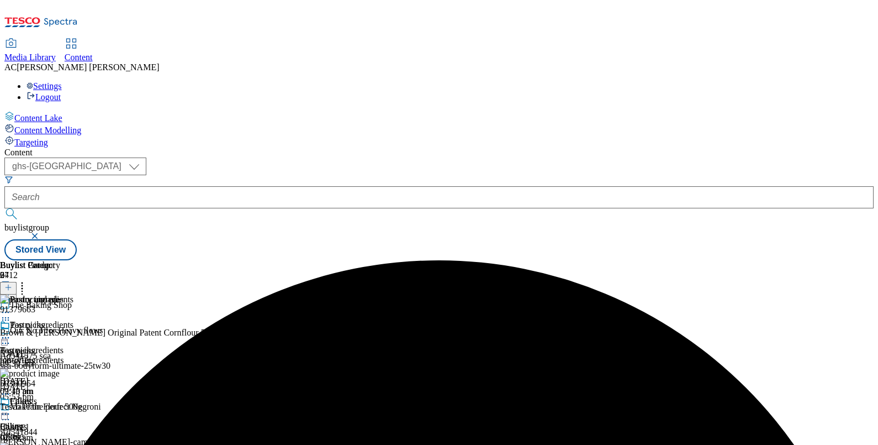
click at [11, 332] on icon at bounding box center [5, 337] width 11 height 11
click at [59, 444] on span "Publish" at bounding box center [46, 450] width 24 height 8
